Goal: Check status

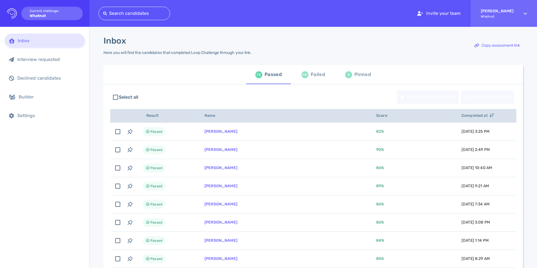
click at [300, 76] on span "131 Failed" at bounding box center [313, 75] width 38 height 16
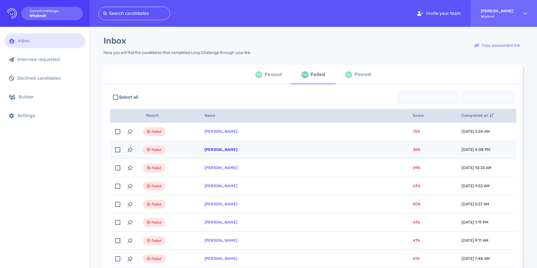
click at [212, 151] on link "[PERSON_NAME]" at bounding box center [221, 149] width 33 height 5
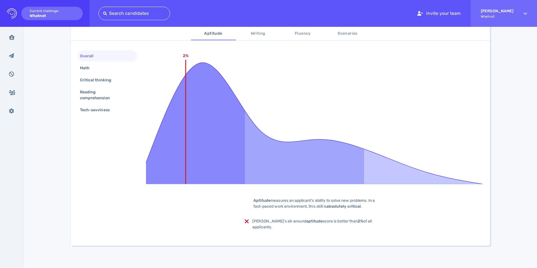
scroll to position [20, 0]
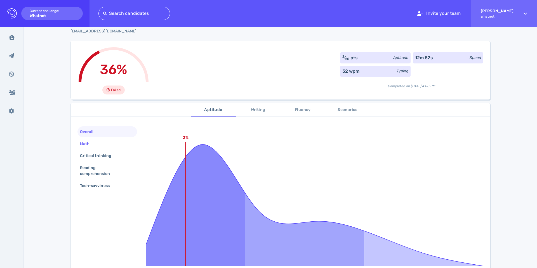
click at [84, 145] on div "Math" at bounding box center [87, 144] width 17 height 8
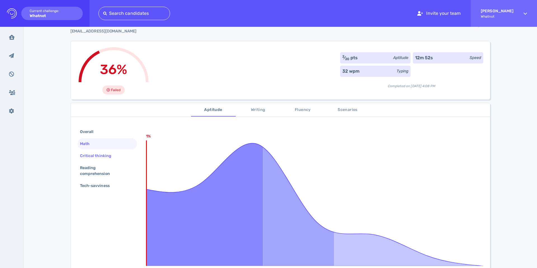
click at [82, 158] on div "Critical thinking" at bounding box center [98, 156] width 39 height 8
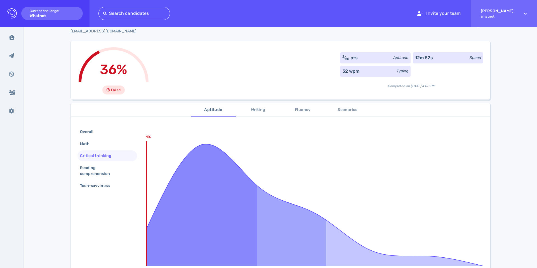
scroll to position [0, 0]
